Goal: Task Accomplishment & Management: Use online tool/utility

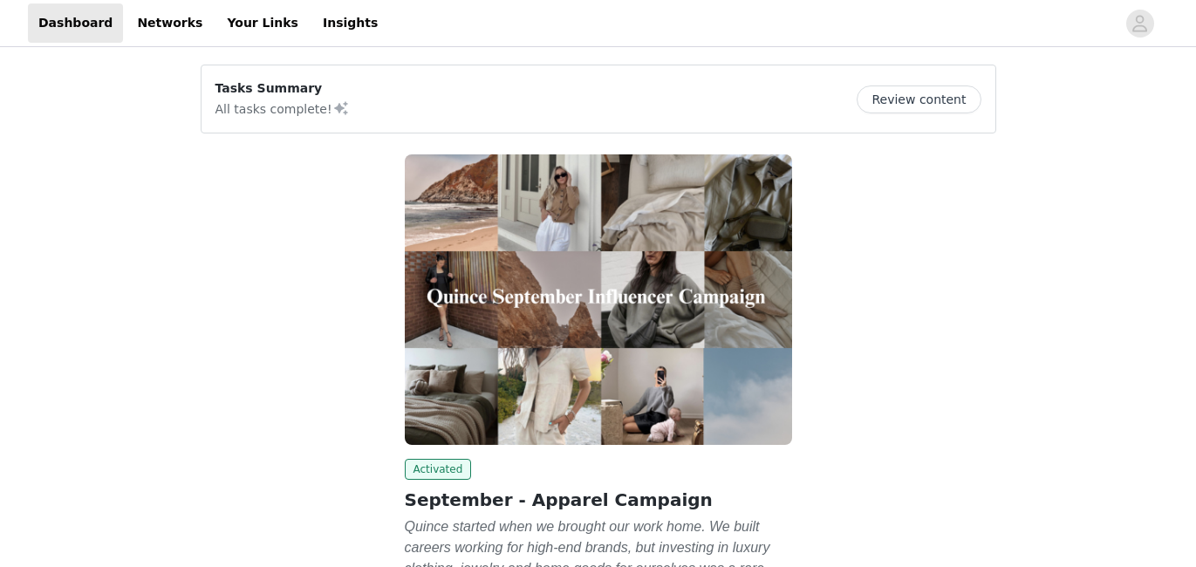
click at [910, 106] on button "Review content" at bounding box center [918, 99] width 124 height 28
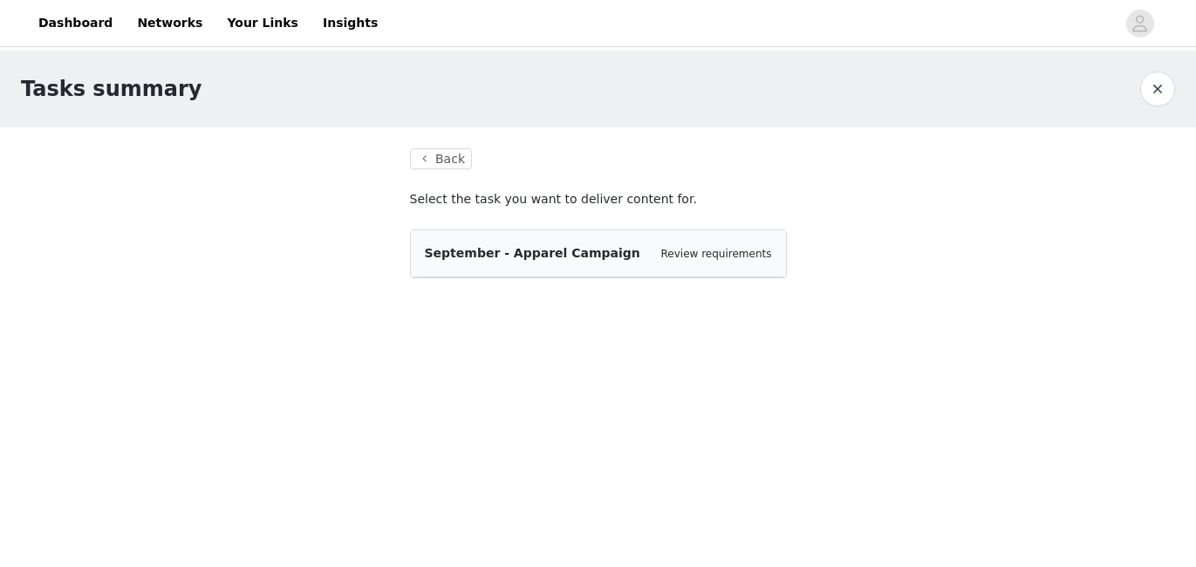
click at [530, 272] on div "September - Apparel Campaign Review requirements" at bounding box center [598, 253] width 375 height 47
click at [521, 253] on span "September - Apparel Campaign" at bounding box center [532, 253] width 215 height 14
click at [687, 250] on link "Review requirements" at bounding box center [716, 254] width 111 height 12
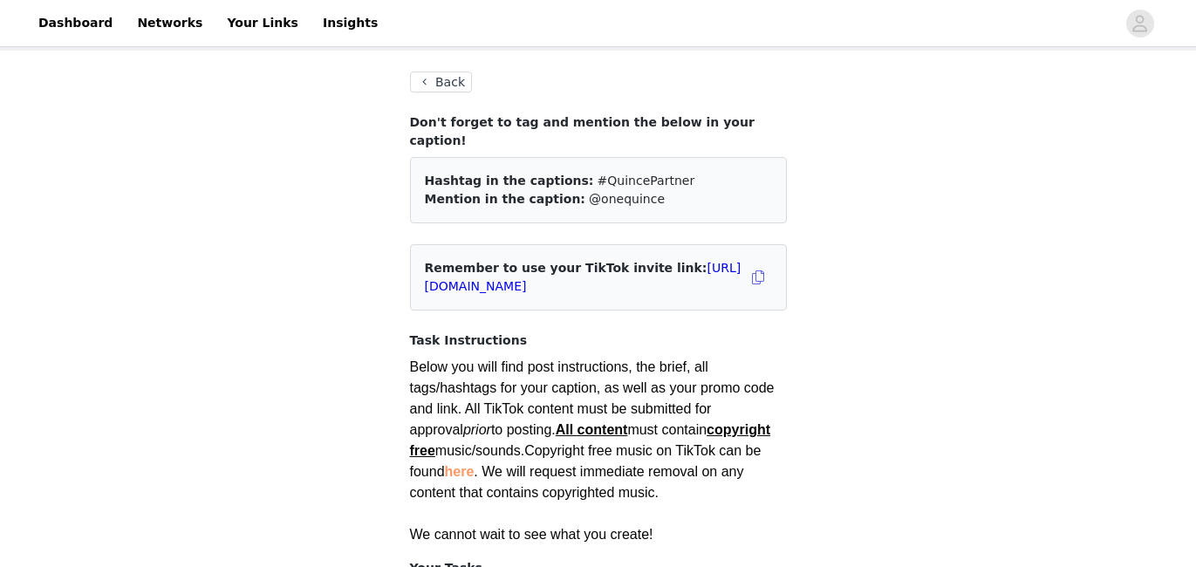
scroll to position [80, 0]
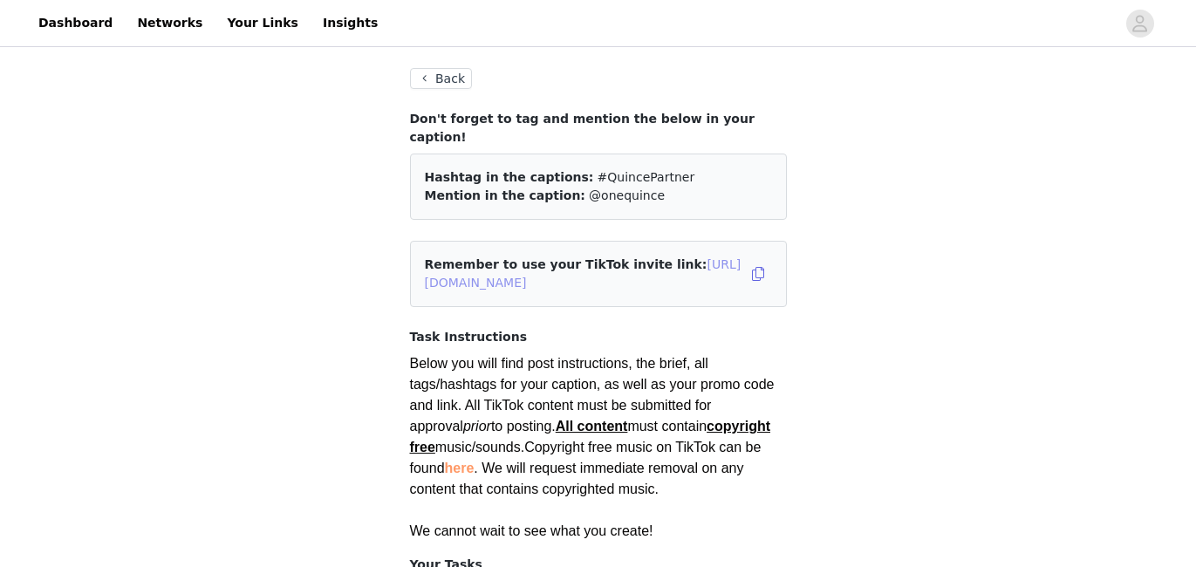
click at [692, 266] on link "[URL][DOMAIN_NAME]" at bounding box center [583, 273] width 317 height 32
click at [758, 260] on button "button" at bounding box center [758, 274] width 28 height 28
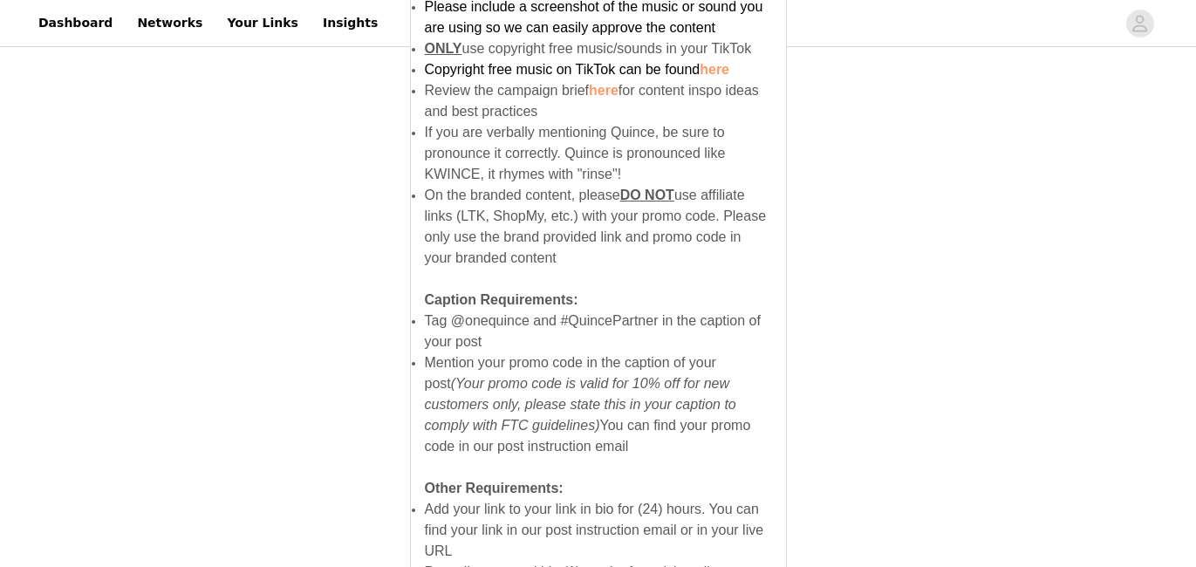
scroll to position [1037, 0]
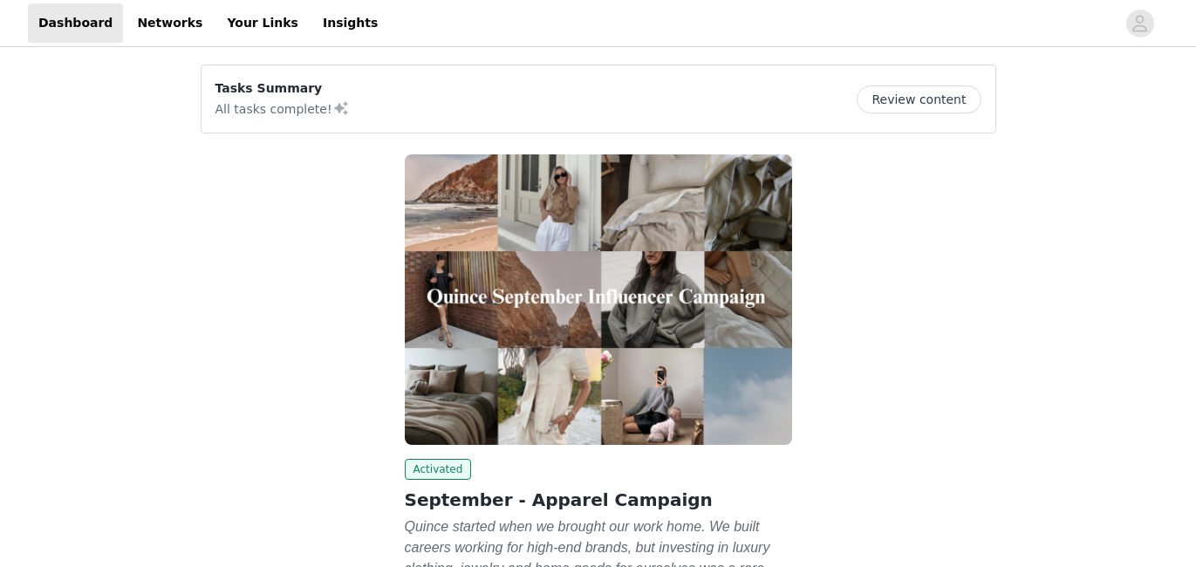
click at [940, 104] on button "Review content" at bounding box center [918, 99] width 124 height 28
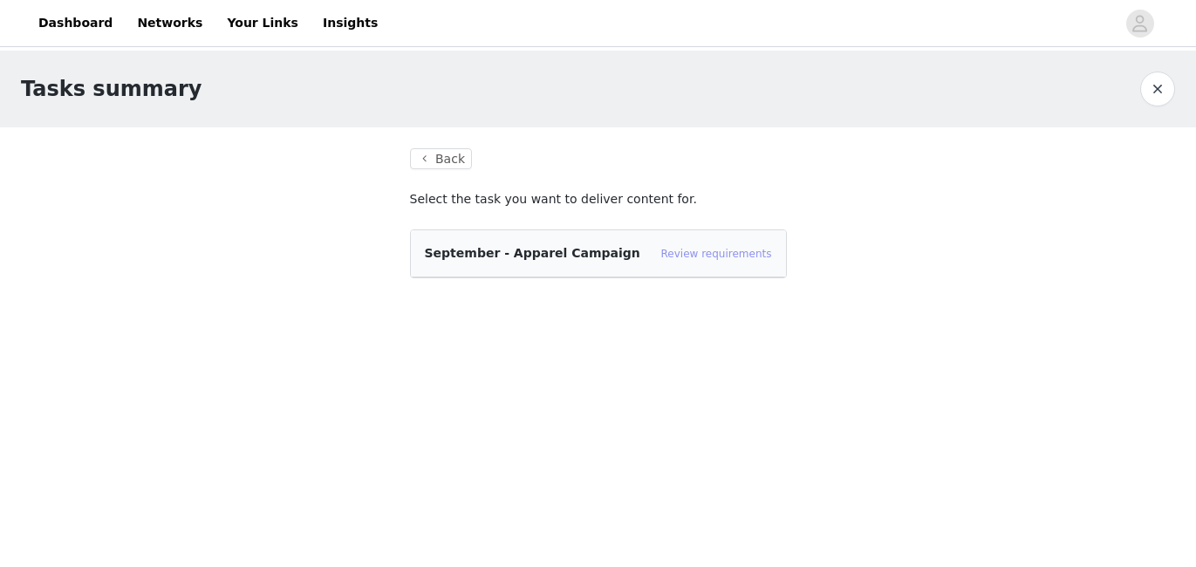
click at [725, 255] on link "Review requirements" at bounding box center [716, 254] width 111 height 12
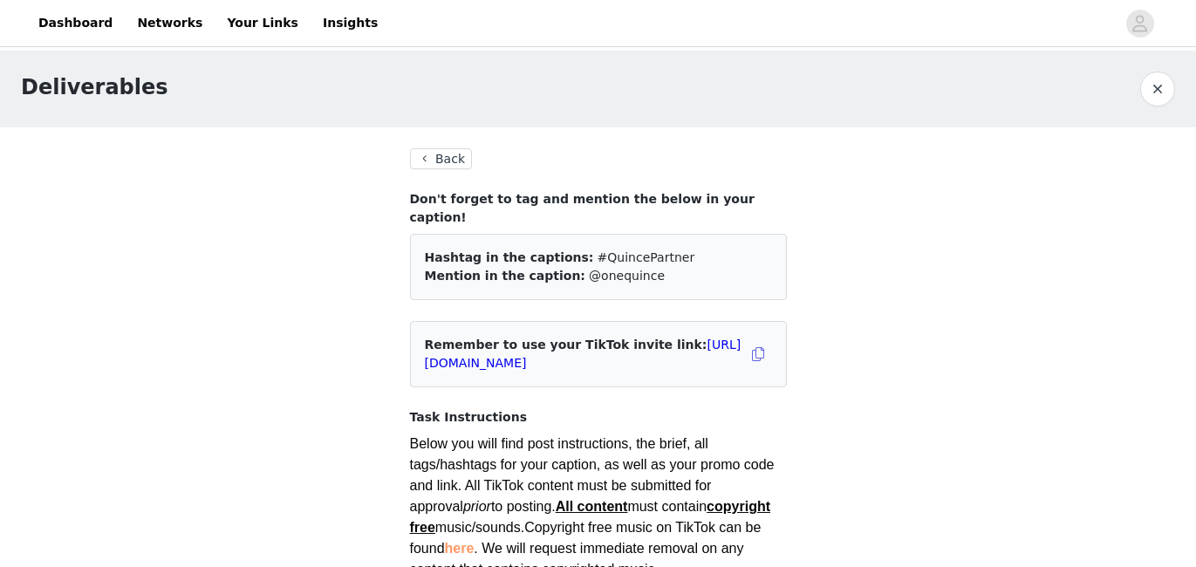
scroll to position [46, 0]
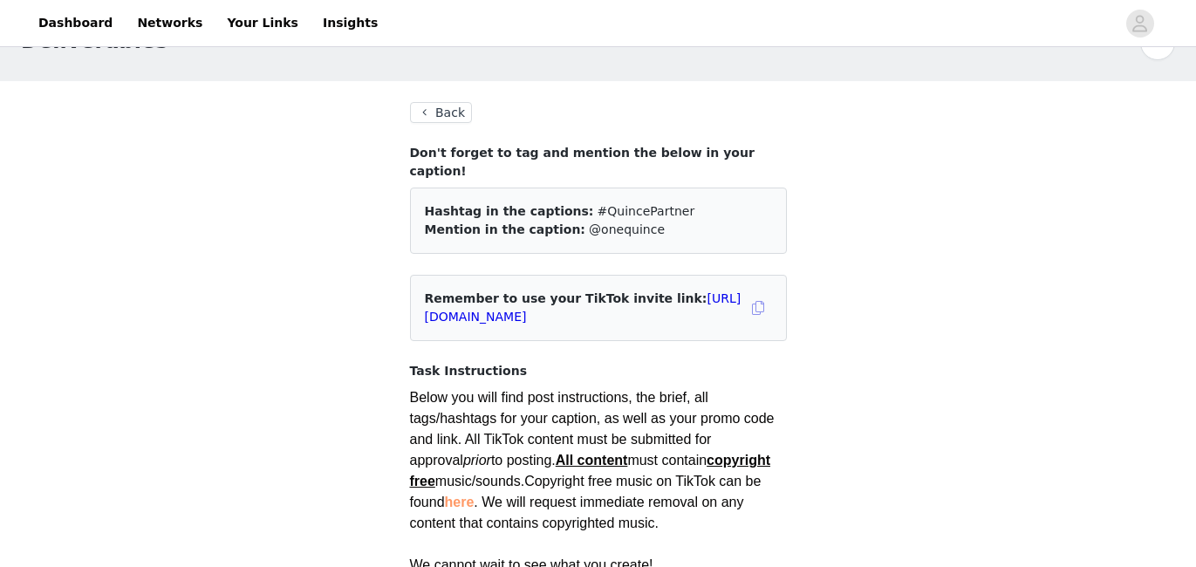
click at [757, 294] on button "button" at bounding box center [758, 308] width 28 height 28
click at [679, 300] on link "[URL][DOMAIN_NAME]" at bounding box center [583, 307] width 317 height 32
